Goal: Information Seeking & Learning: Check status

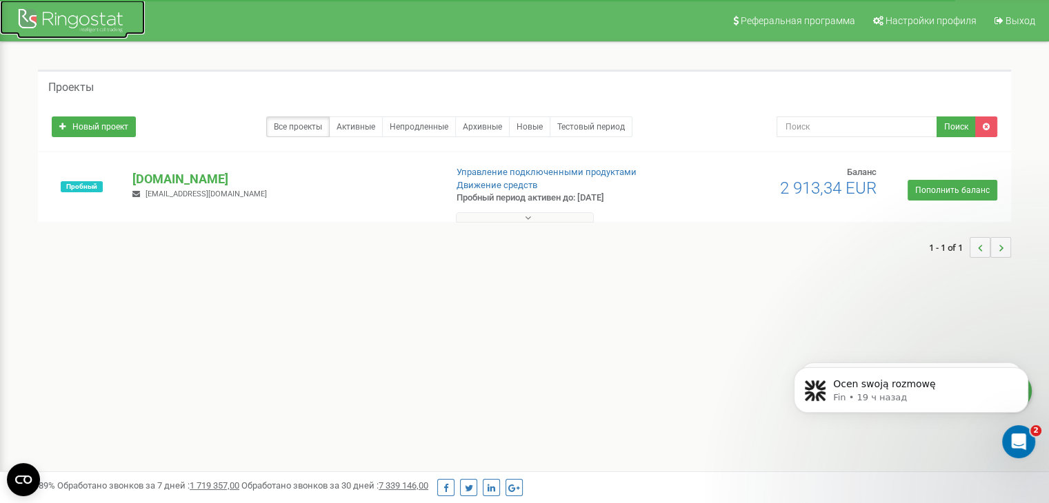
click at [99, 28] on div at bounding box center [72, 22] width 110 height 33
click at [184, 180] on p "legaliscompany.com" at bounding box center [282, 179] width 301 height 18
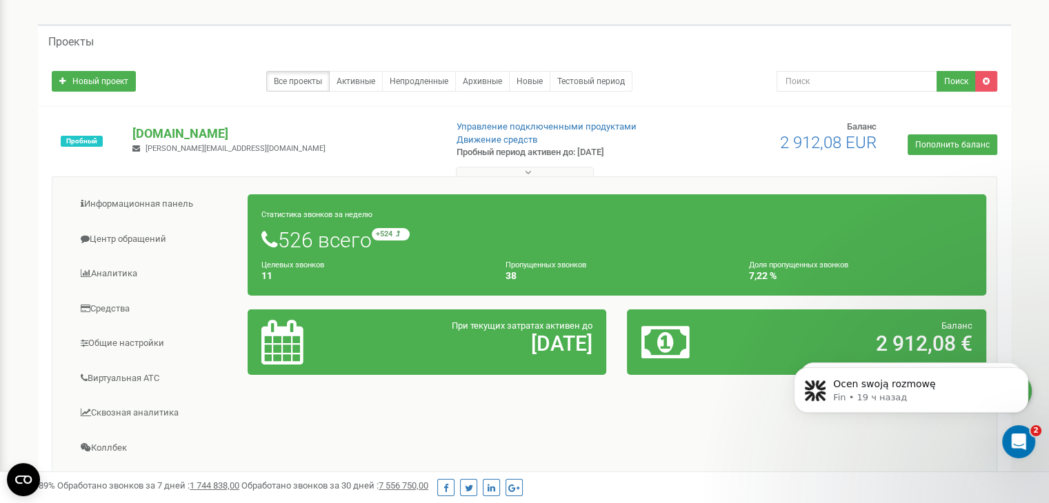
scroll to position [69, 0]
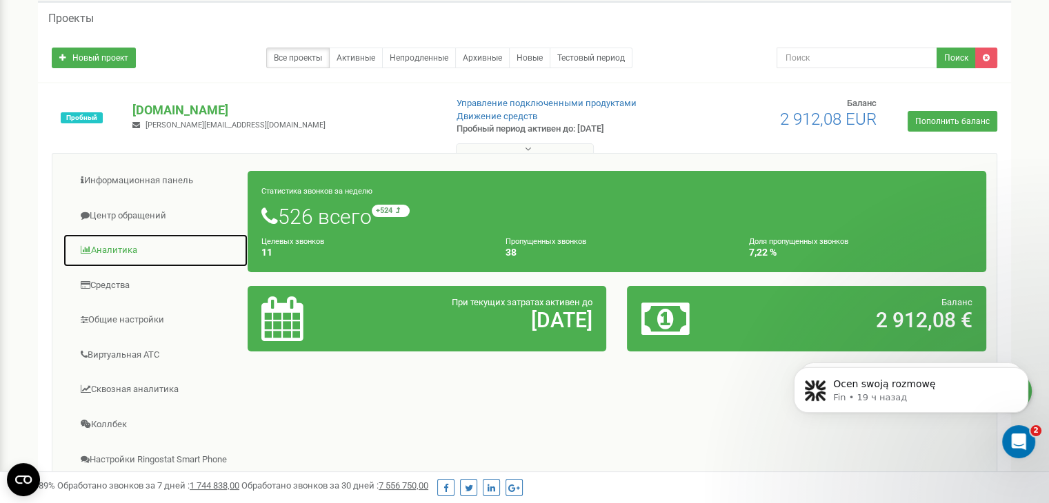
click at [108, 249] on link "Аналитика" at bounding box center [156, 251] width 186 height 34
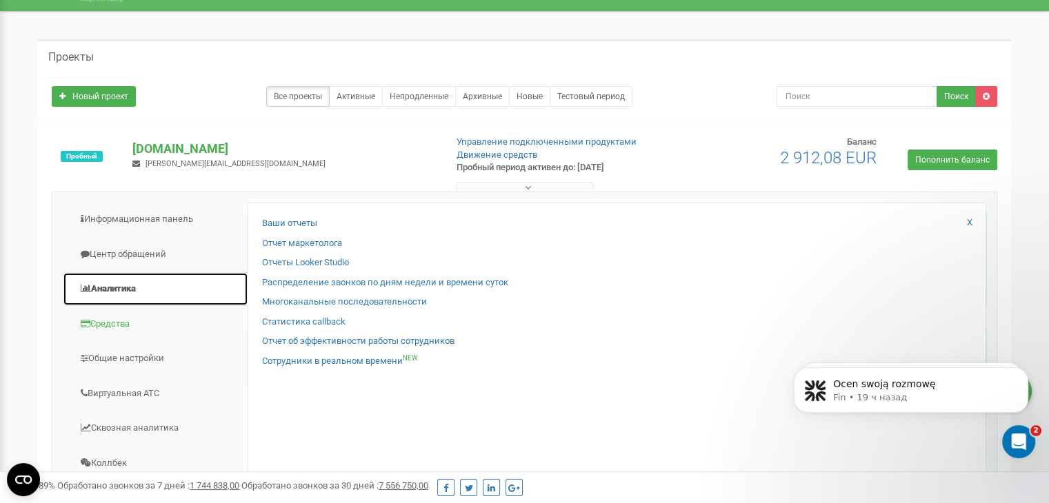
scroll to position [0, 0]
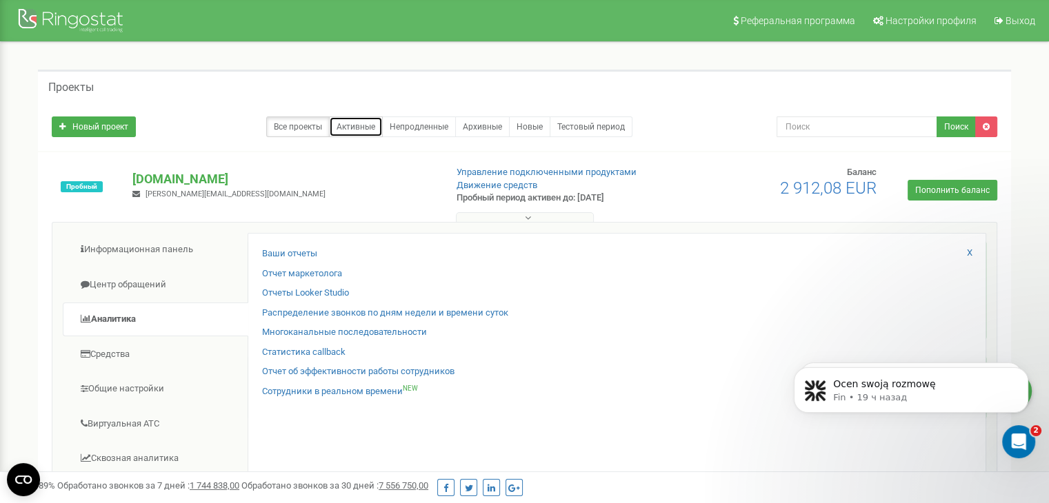
click at [358, 130] on link "Активные" at bounding box center [356, 127] width 54 height 21
